Goal: Transaction & Acquisition: Purchase product/service

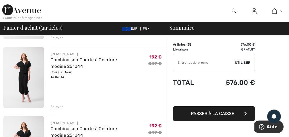
scroll to position [109, 0]
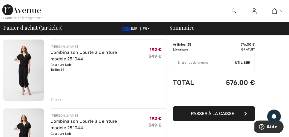
click at [56, 99] on div "Enlever" at bounding box center [57, 99] width 12 height 5
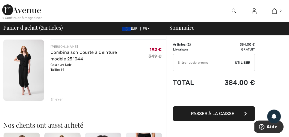
click at [57, 100] on div "Enlever" at bounding box center [57, 99] width 12 height 5
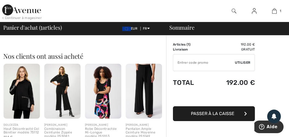
click at [225, 113] on span "Passer à la caisse" at bounding box center [213, 113] width 44 height 5
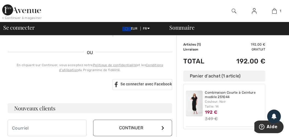
scroll to position [137, 0]
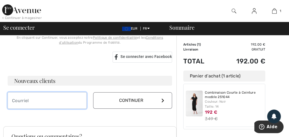
click at [34, 101] on input "email" at bounding box center [47, 100] width 79 height 16
type input "pointet@sunrise.ch"
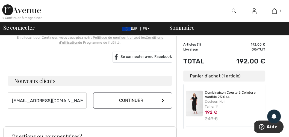
click at [162, 99] on icon at bounding box center [163, 100] width 3 height 4
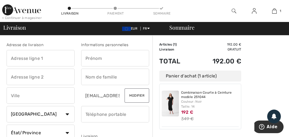
scroll to position [27, 0]
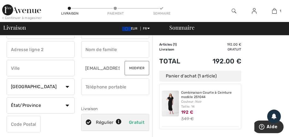
click at [67, 86] on select "Pays Canada États-Unis Afghanistan Afrique du Sud Aland Albanie Algérie Allemag…" at bounding box center [41, 86] width 68 height 16
select select "CH"
click at [7, 78] on select "Pays Canada États-Unis Afghanistan Afrique du Sud Aland Albanie Algérie Allemag…" at bounding box center [41, 86] width 68 height 16
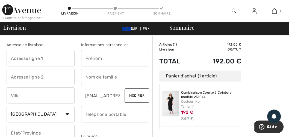
click at [89, 58] on input "text" at bounding box center [115, 58] width 68 height 16
type input "Anne-Marie"
type input "Rue de Conthey 11"
type input "Sion"
type input "1950"
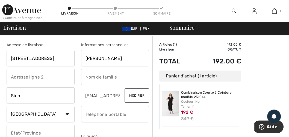
type input "Pointet"
type input "0798990311"
click at [11, 76] on input "text" at bounding box center [41, 76] width 68 height 16
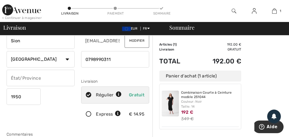
scroll to position [55, 0]
type input "Code 6754a"
click at [139, 94] on span "Gratuit" at bounding box center [137, 94] width 16 height 5
radio input "true"
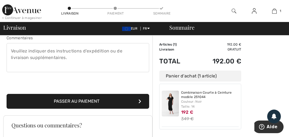
scroll to position [164, 0]
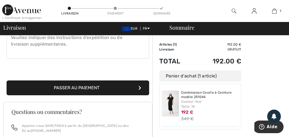
click at [96, 85] on button "Passer au paiement" at bounding box center [78, 87] width 143 height 15
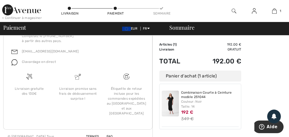
scroll to position [140, 0]
drag, startPoint x: 269, startPoint y: 0, endPoint x: 156, endPoint y: 120, distance: 164.7
click at [156, 120] on div "Sommaire Description Articles ( 1 ) 192.00 € Code promo 0.00 € Livraison Gratui…" at bounding box center [221, 21] width 137 height 251
drag, startPoint x: 29, startPoint y: 0, endPoint x: 80, endPoint y: 112, distance: 123.0
click at [80, 112] on div "Livraison promise sans frais de dédouanement surprise !" at bounding box center [78, 96] width 49 height 49
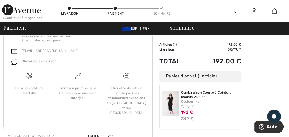
click at [170, 103] on img at bounding box center [170, 103] width 17 height 26
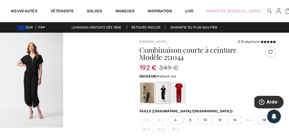
click at [180, 98] on div at bounding box center [179, 92] width 14 height 21
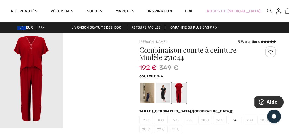
click at [165, 98] on div at bounding box center [163, 92] width 14 height 21
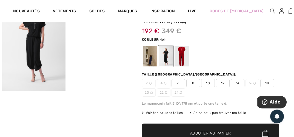
scroll to position [55, 0]
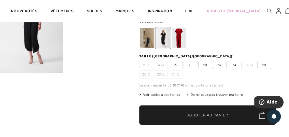
click at [175, 95] on span "Voir tableau des tailles" at bounding box center [160, 94] width 41 height 5
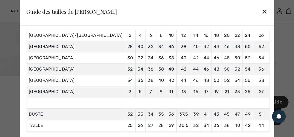
click at [261, 12] on div "✕" at bounding box center [264, 11] width 6 height 11
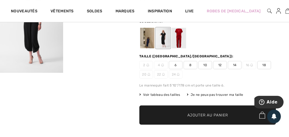
click at [277, 13] on img at bounding box center [279, 11] width 5 height 7
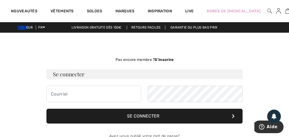
drag, startPoint x: 75, startPoint y: 1, endPoint x: 260, endPoint y: 70, distance: 197.2
click at [260, 70] on div "Pas encore membre ? S’inscrire Se connecter Se connecter Avez-vous oublié votre…" at bounding box center [144, 124] width 283 height 156
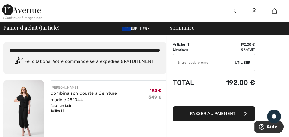
drag, startPoint x: 82, startPoint y: 1, endPoint x: 122, endPoint y: 118, distance: 123.6
click at [122, 118] on div "[PERSON_NAME] Combinaison Courte à Ceinture modèle 251044 Couleur: Noir Taille:…" at bounding box center [109, 111] width 116 height 62
click at [126, 111] on div "Couleur: Noir Taille: 14" at bounding box center [100, 108] width 98 height 10
drag, startPoint x: 281, startPoint y: 4, endPoint x: 142, endPoint y: 14, distance: 138.8
click at [142, 14] on div at bounding box center [115, 11] width 145 height 22
